Goal: Task Accomplishment & Management: Use online tool/utility

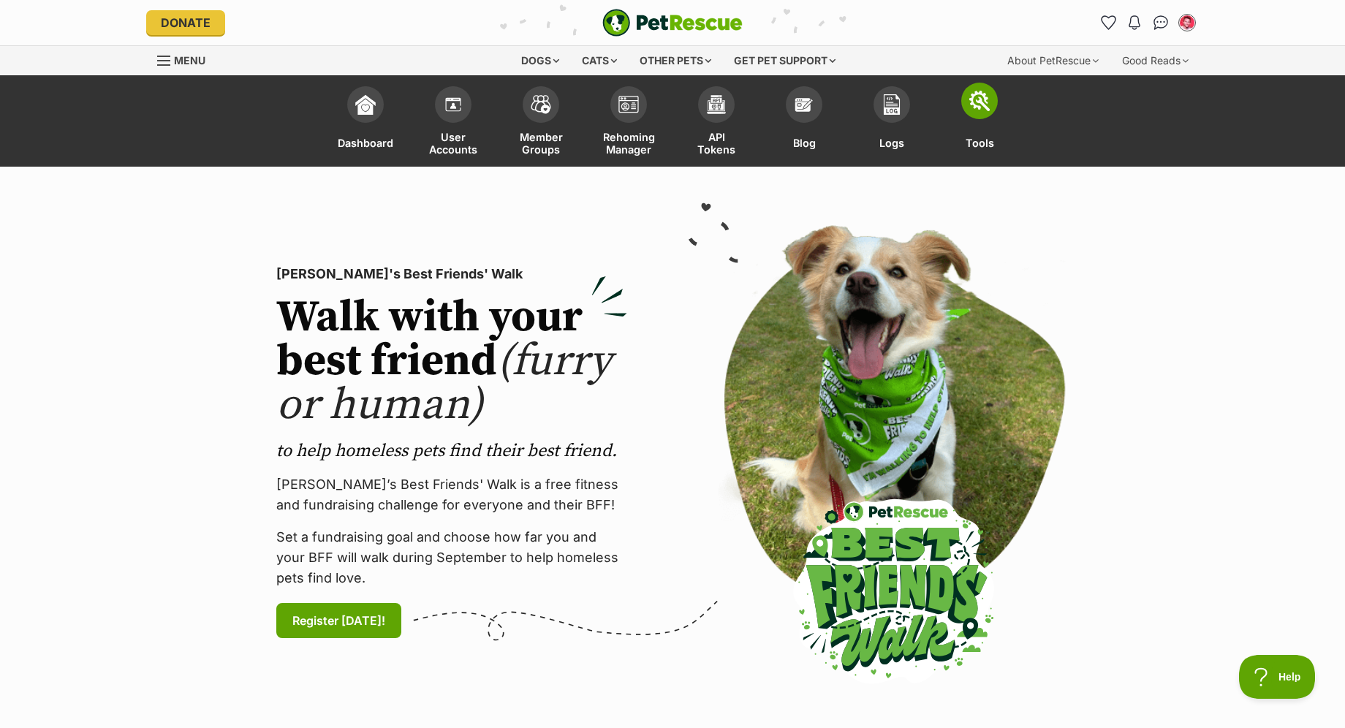
click at [974, 107] on img at bounding box center [979, 101] width 20 height 20
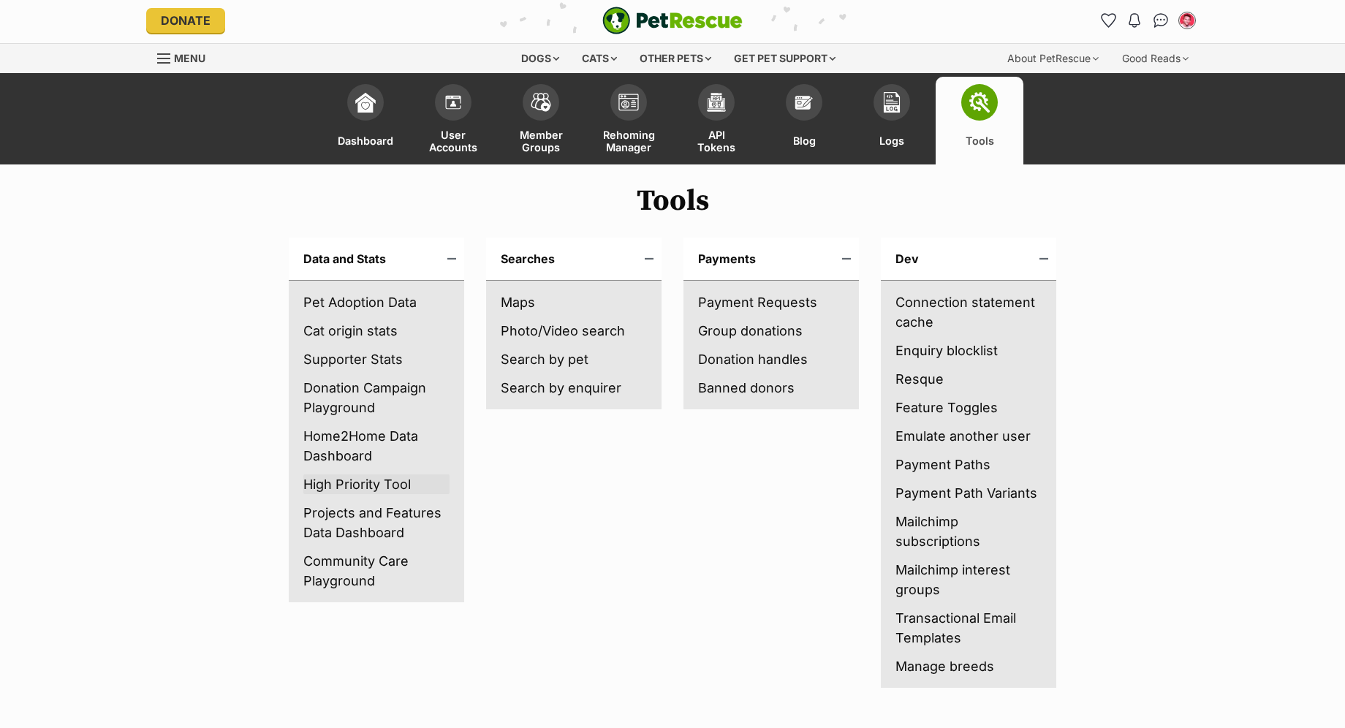
scroll to position [1, 0]
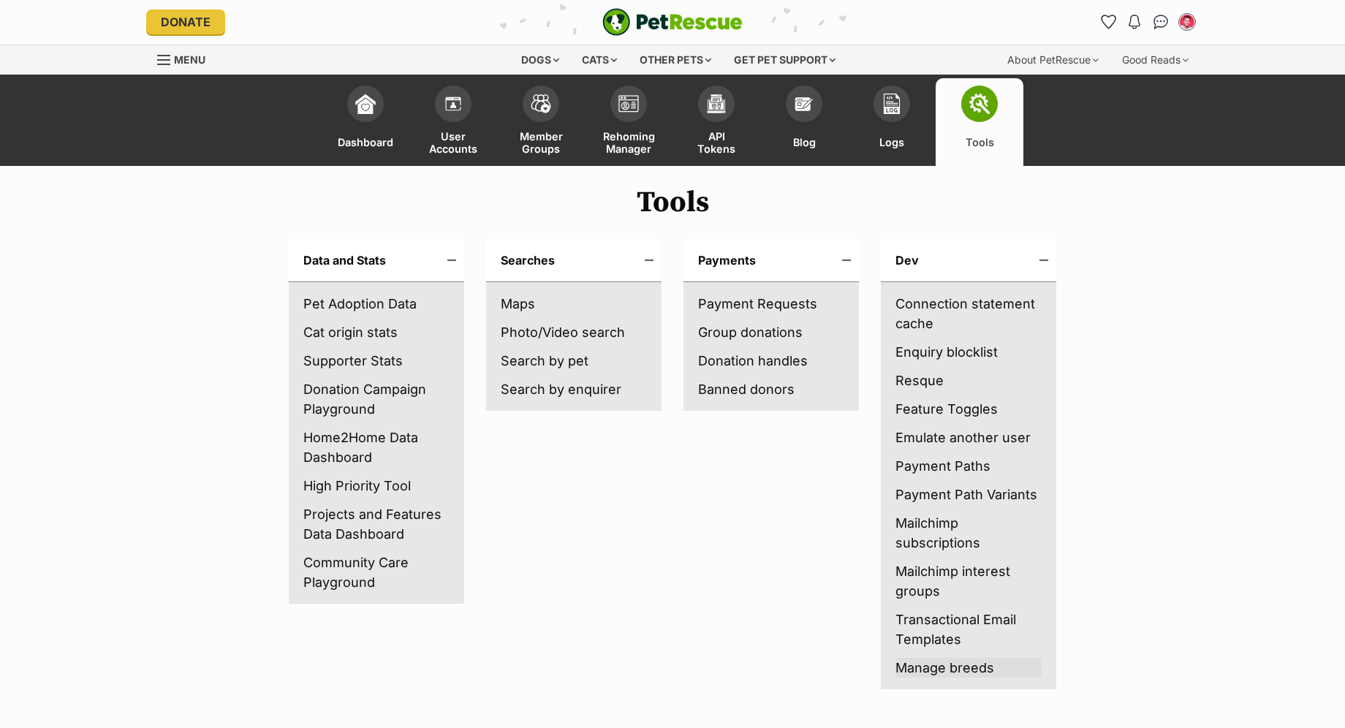
click at [931, 667] on link "Manage breeds" at bounding box center [968, 668] width 146 height 20
